Goal: Task Accomplishment & Management: Manage account settings

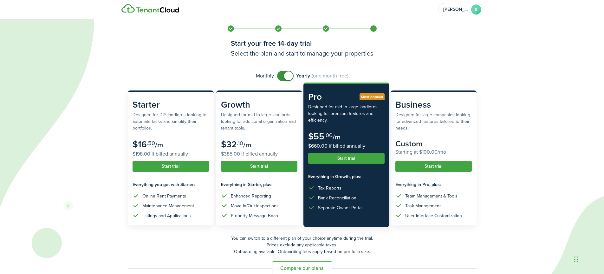
click at [349, 157] on button "Start trial" at bounding box center [346, 158] width 76 height 11
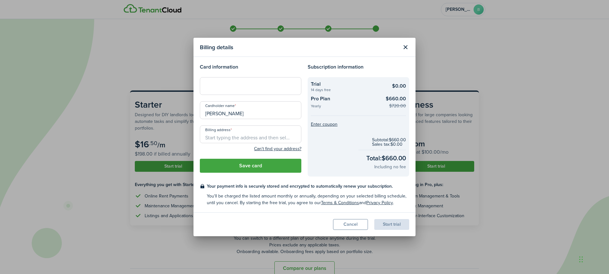
click at [216, 89] on div at bounding box center [251, 86] width 102 height 18
click at [353, 221] on button "Cancel" at bounding box center [350, 224] width 35 height 11
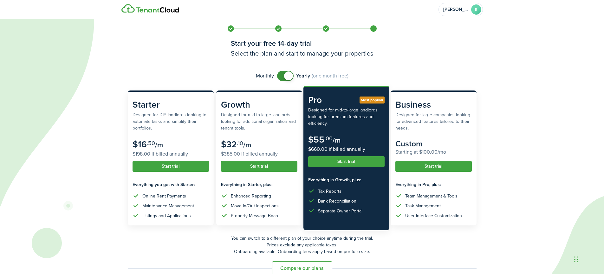
checkbox input "false"
click at [285, 76] on span at bounding box center [288, 75] width 9 height 9
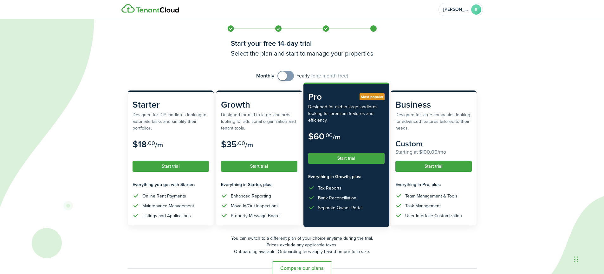
click at [344, 156] on button "Start trial" at bounding box center [346, 158] width 76 height 11
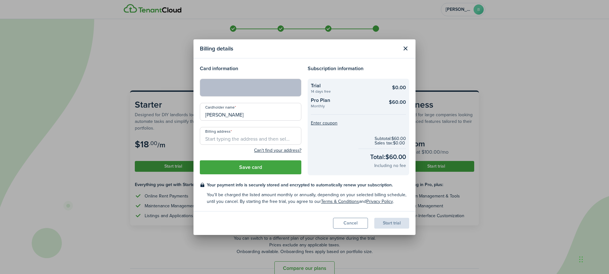
click at [235, 135] on input "Billing address" at bounding box center [251, 136] width 102 height 18
click at [252, 139] on input "Billing address" at bounding box center [251, 136] width 102 height 18
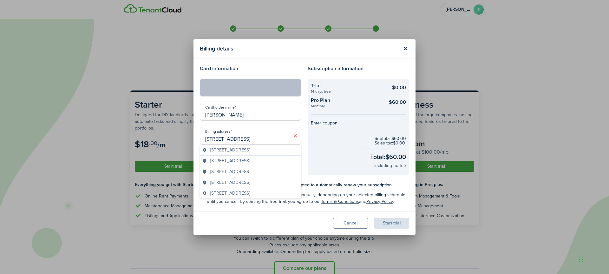
click at [250, 149] on span "[STREET_ADDRESS]" at bounding box center [230, 150] width 40 height 7
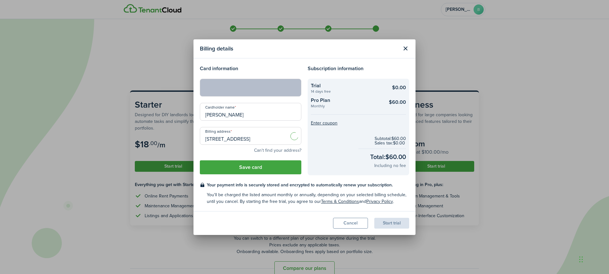
type input "[STREET_ADDRESS]"
click at [269, 166] on button "Save card" at bounding box center [251, 167] width 102 height 14
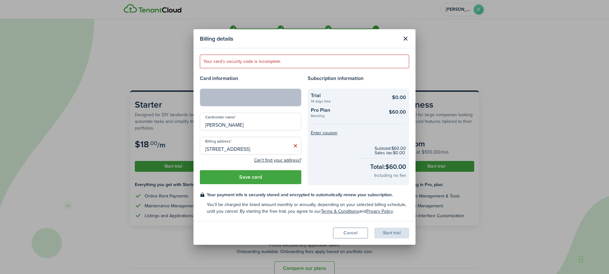
click at [282, 179] on button "Save card" at bounding box center [251, 177] width 102 height 14
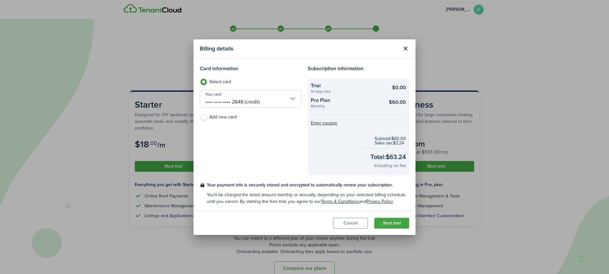
click at [391, 223] on button "Start trial" at bounding box center [391, 223] width 35 height 11
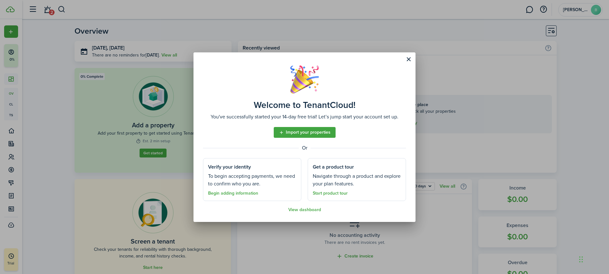
click at [407, 60] on button "Close modal" at bounding box center [408, 59] width 11 height 11
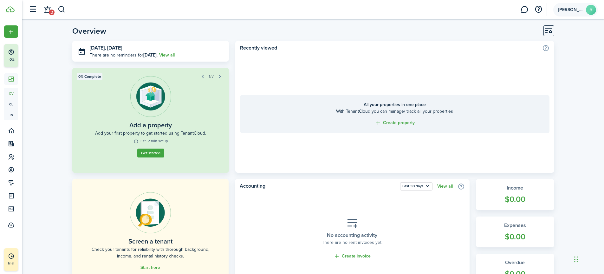
click at [591, 7] on avatar-text "B" at bounding box center [591, 10] width 10 height 10
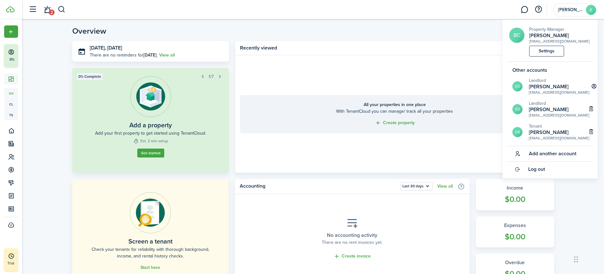
click at [550, 51] on link "Settings" at bounding box center [547, 51] width 35 height 11
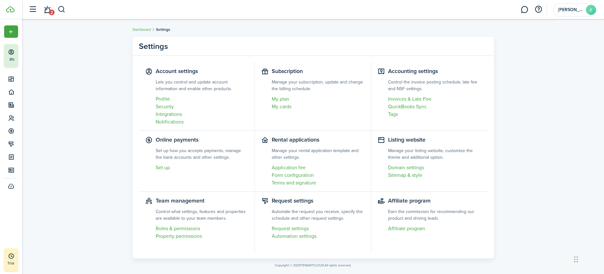
scroll to position [9, 0]
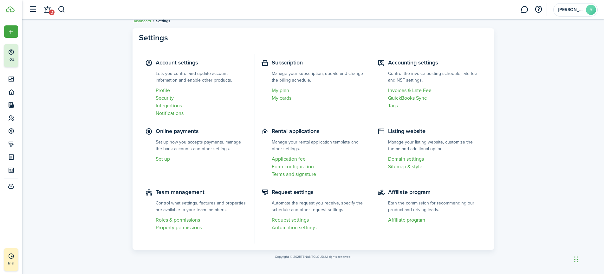
click at [174, 219] on link "Roles & permissions" at bounding box center [202, 220] width 93 height 8
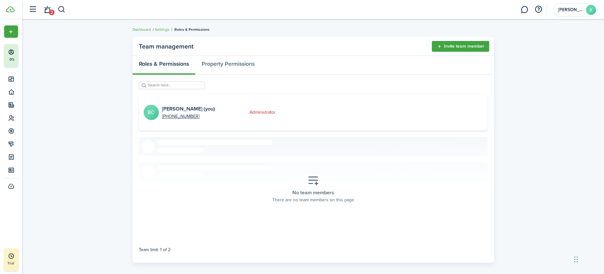
click at [445, 44] on button "Invite team member" at bounding box center [460, 46] width 57 height 11
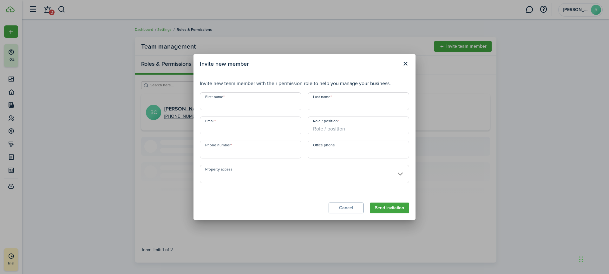
click at [238, 101] on input "First name" at bounding box center [251, 101] width 102 height 18
type input "[PERSON_NAME]"
type input "banday"
click at [338, 129] on input "Role / position" at bounding box center [359, 125] width 102 height 18
click at [335, 128] on input "Role / position" at bounding box center [359, 125] width 102 height 18
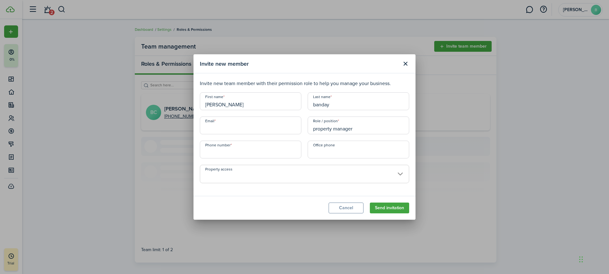
type input "property manager"
click at [220, 131] on input "Email" at bounding box center [251, 125] width 102 height 18
type input "[EMAIL_ADDRESS][DOMAIN_NAME]"
click at [392, 176] on span at bounding box center [304, 177] width 209 height 11
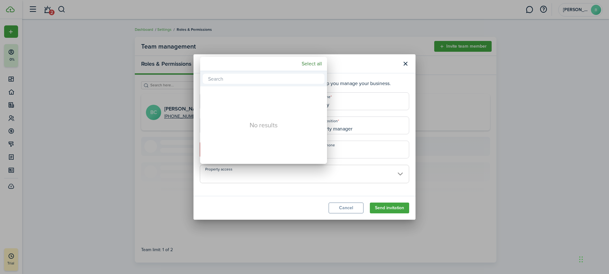
click at [370, 65] on div at bounding box center [304, 136] width 711 height 375
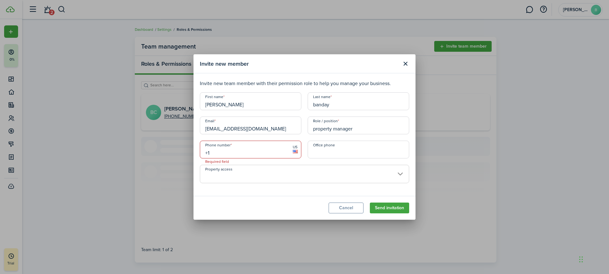
click at [253, 154] on input "+1" at bounding box center [251, 150] width 102 height 18
type input "[PHONE_NUMBER]"
click at [395, 205] on button "Send invitation" at bounding box center [389, 207] width 39 height 11
click at [275, 129] on input "[EMAIL_ADDRESS][DOMAIN_NAME]" at bounding box center [251, 125] width 102 height 18
click at [270, 139] on span "Sorry, we're experiencing an error with your registration." at bounding box center [245, 137] width 91 height 6
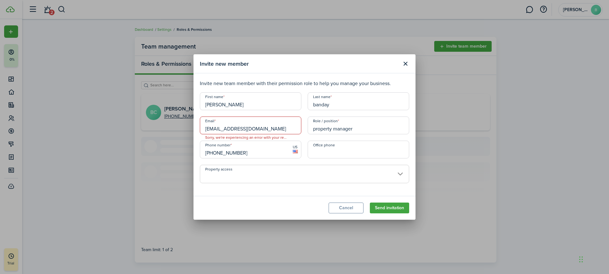
drag, startPoint x: 251, startPoint y: 136, endPoint x: 285, endPoint y: 142, distance: 34.2
click at [252, 136] on span "Sorry, we're experiencing an error with your registration." at bounding box center [245, 137] width 91 height 6
click at [397, 208] on button "Send invitation" at bounding box center [389, 207] width 39 height 11
drag, startPoint x: 273, startPoint y: 126, endPoint x: 181, endPoint y: 130, distance: 92.1
click at [181, 130] on div "Invite new member Invite new team member with their permission role to help you…" at bounding box center [304, 137] width 609 height 274
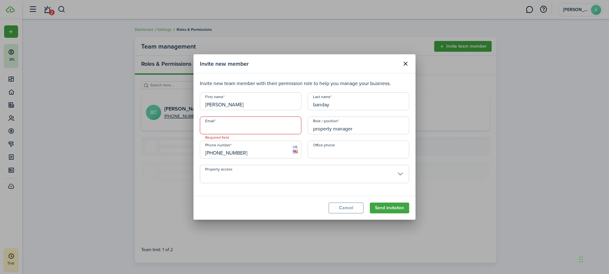
paste input "[EMAIL_ADDRESS][DOMAIN_NAME]"
type input "[EMAIL_ADDRESS][DOMAIN_NAME]"
click at [245, 150] on input "[PHONE_NUMBER]" at bounding box center [251, 150] width 102 height 18
click at [382, 209] on button "Send invitation" at bounding box center [389, 207] width 39 height 11
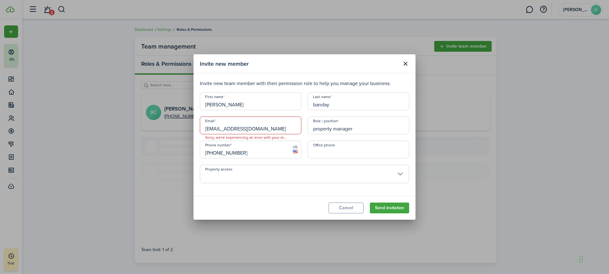
click at [404, 62] on button "Close modal" at bounding box center [405, 63] width 11 height 11
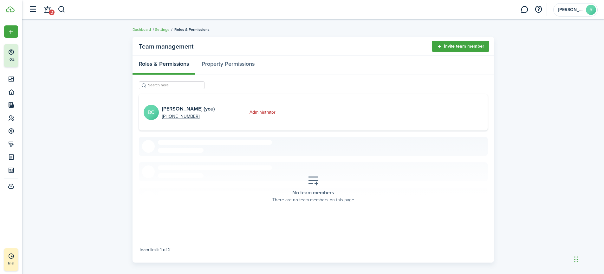
click at [446, 48] on button "Invite team member" at bounding box center [460, 46] width 57 height 11
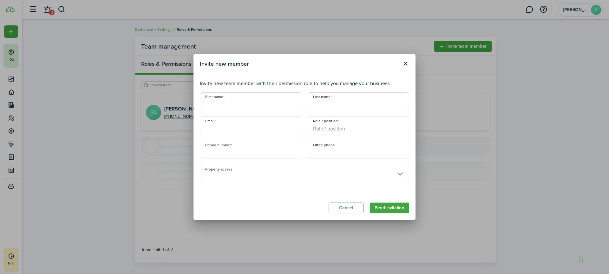
paste input "[EMAIL_ADDRESS][DOMAIN_NAME]"
type input "[EMAIL_ADDRESS][DOMAIN_NAME]"
click at [226, 103] on input "First name" at bounding box center [251, 101] width 102 height 18
type input "[PERSON_NAME]"
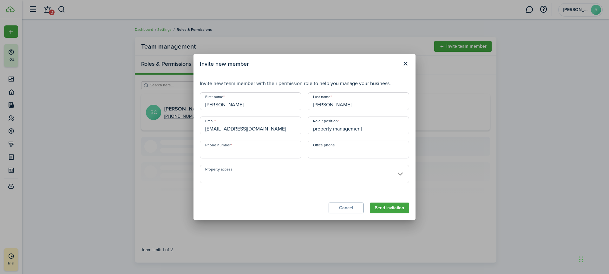
type input "property management"
type input "[PHONE_NUMBER]"
click at [381, 208] on button "Send invitation" at bounding box center [389, 207] width 39 height 11
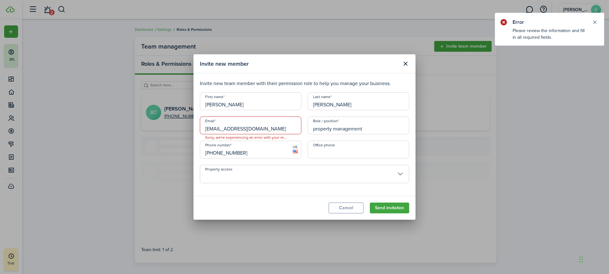
click at [406, 64] on button "Close modal" at bounding box center [405, 63] width 11 height 11
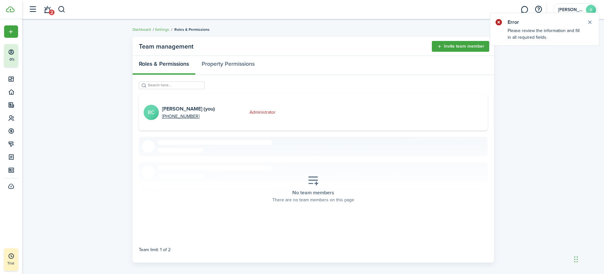
click at [589, 21] on button "Close notify" at bounding box center [590, 22] width 9 height 9
click at [574, 10] on span "[PERSON_NAME]" at bounding box center [570, 10] width 25 height 4
